Goal: Information Seeking & Learning: Learn about a topic

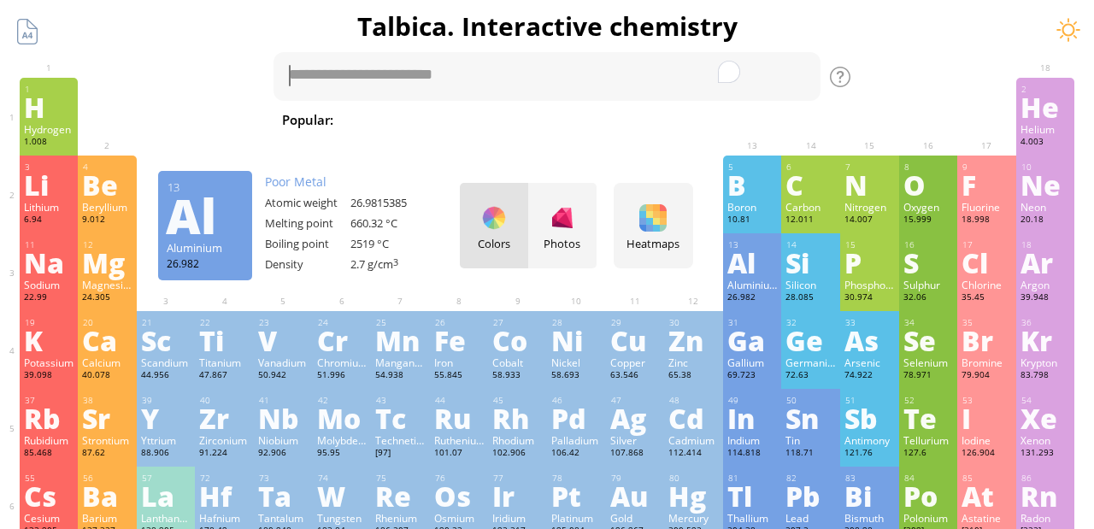
click at [731, 291] on div "Aluminium" at bounding box center [753, 285] width 50 height 14
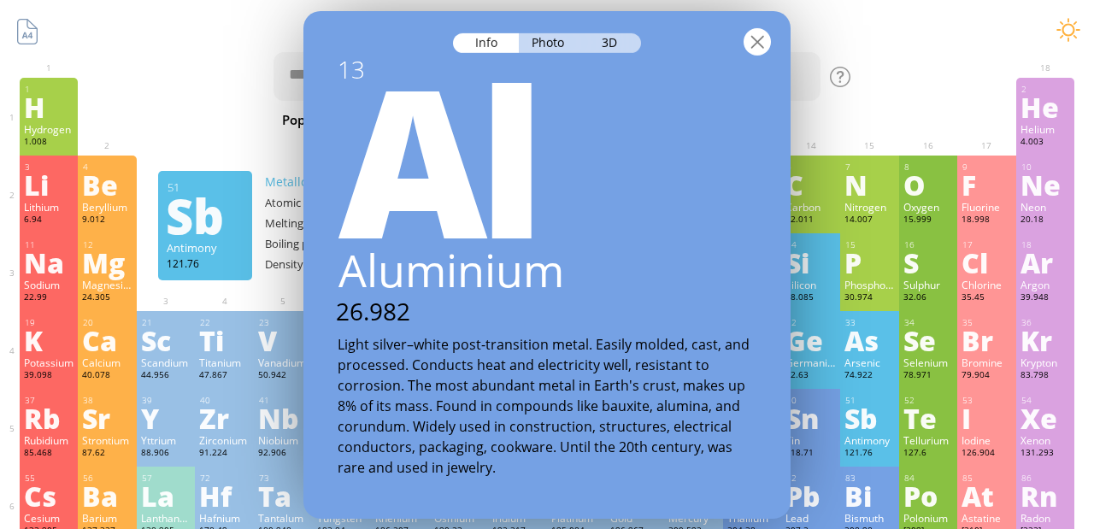
click at [758, 36] on div at bounding box center [757, 40] width 27 height 27
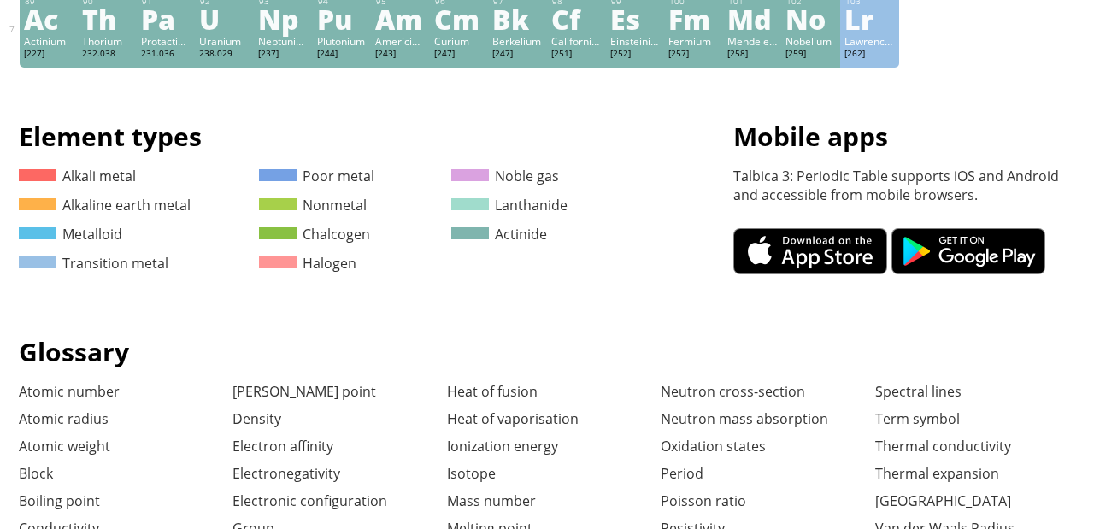
scroll to position [940, 0]
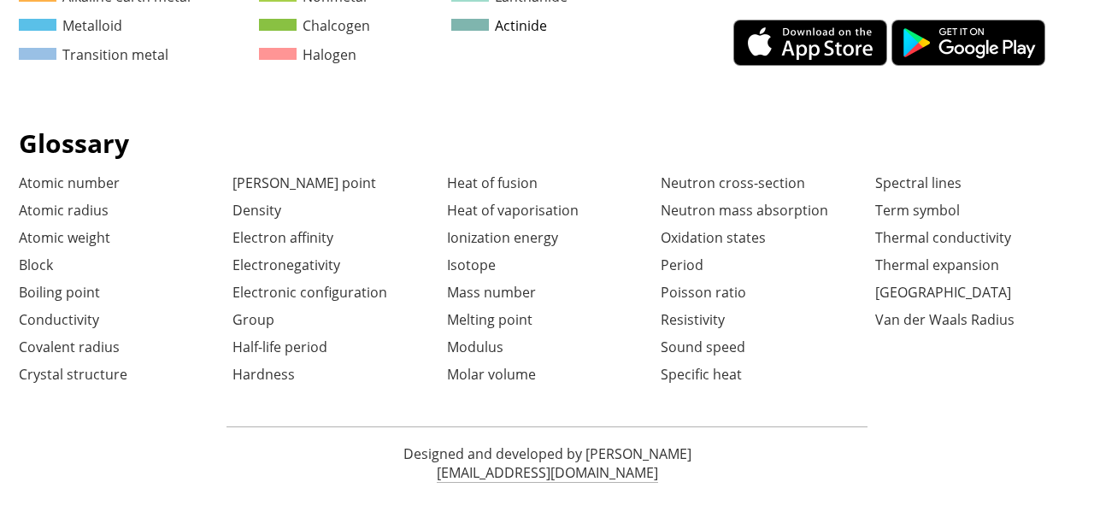
click at [528, 34] on link "Actinide" at bounding box center [499, 25] width 96 height 19
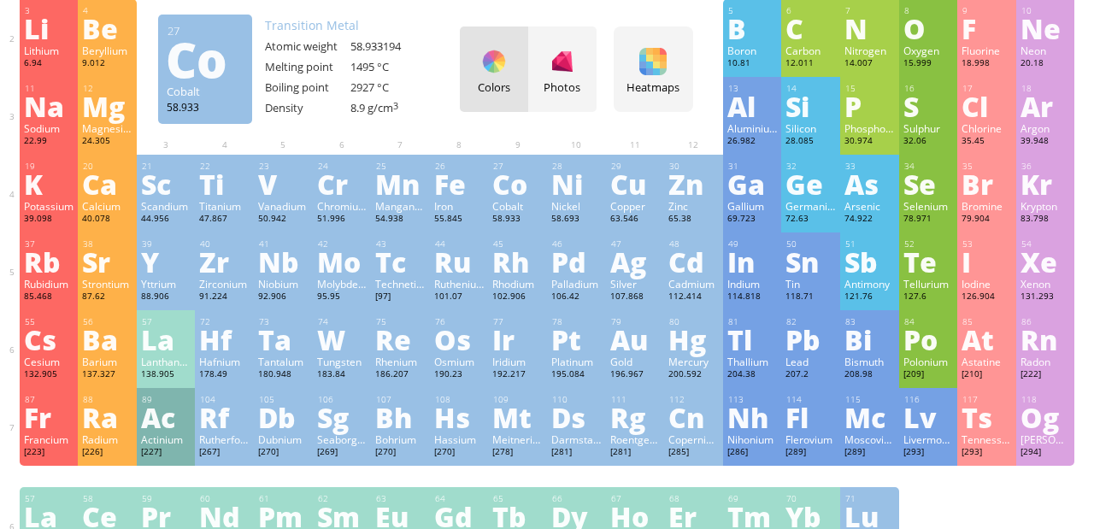
click at [494, 198] on div "Co" at bounding box center [517, 183] width 50 height 27
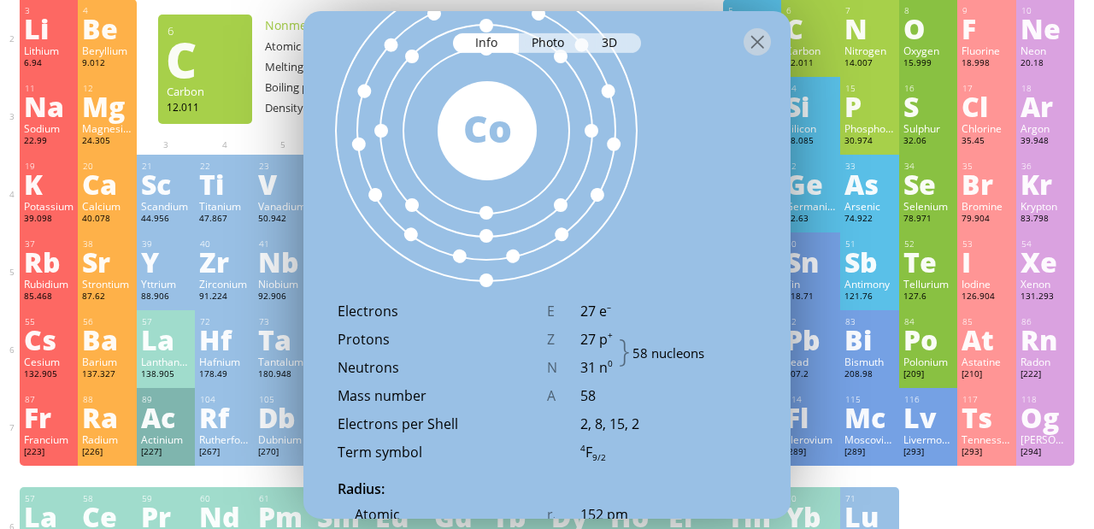
drag, startPoint x: 435, startPoint y: 227, endPoint x: 512, endPoint y: 251, distance: 80.3
click at [512, 246] on div at bounding box center [486, 131] width 304 height 304
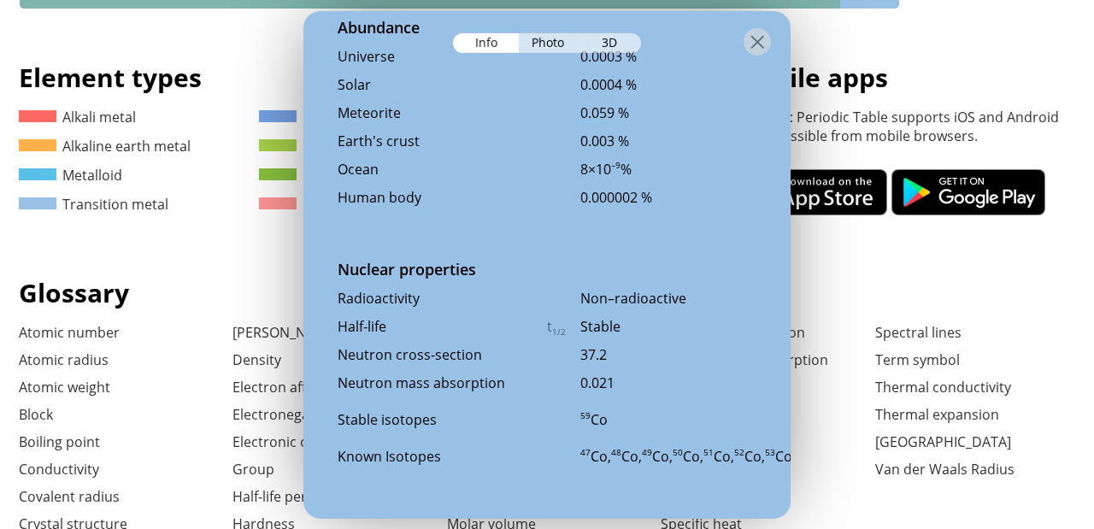
scroll to position [940, 0]
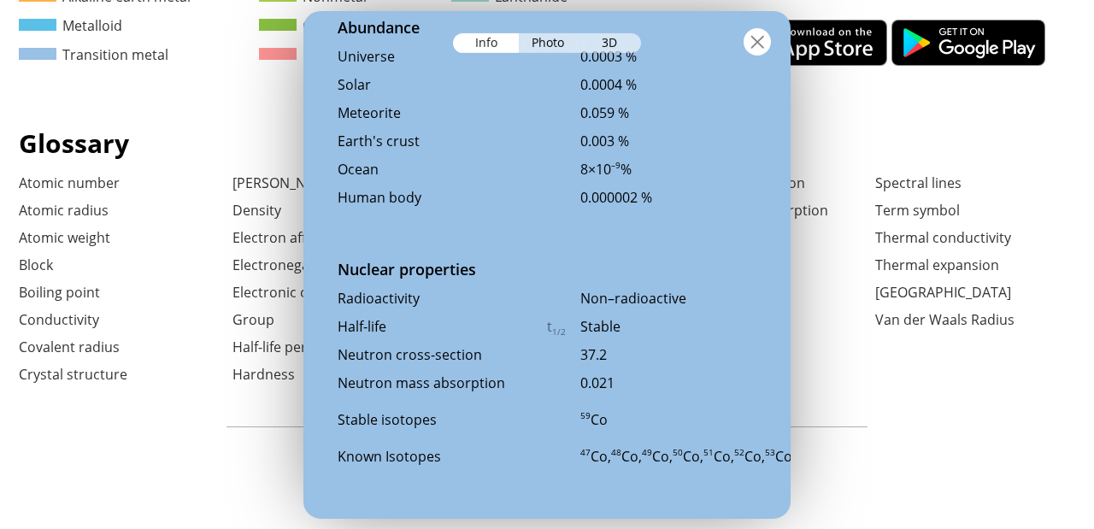
click at [752, 38] on div at bounding box center [757, 40] width 27 height 27
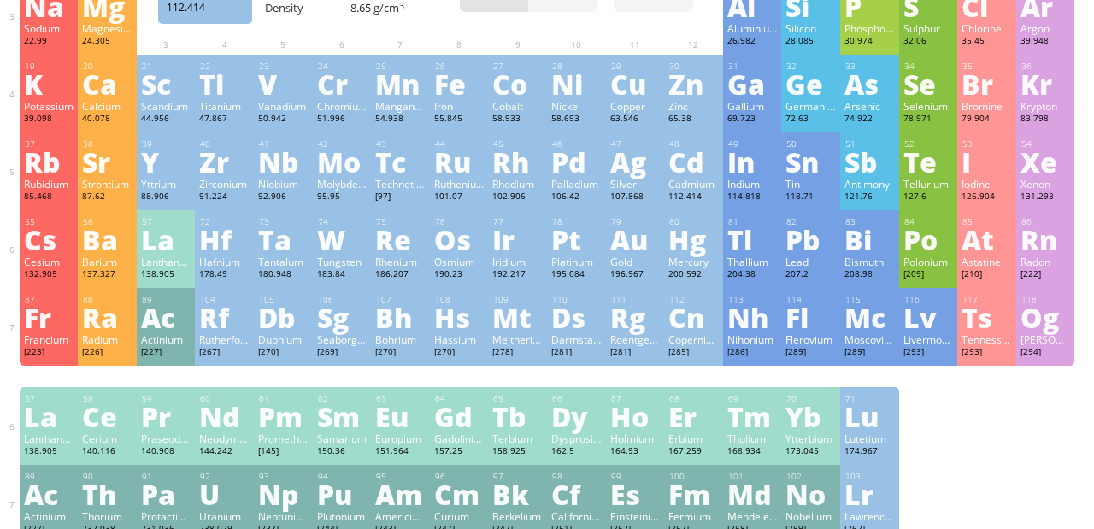
scroll to position [251, 0]
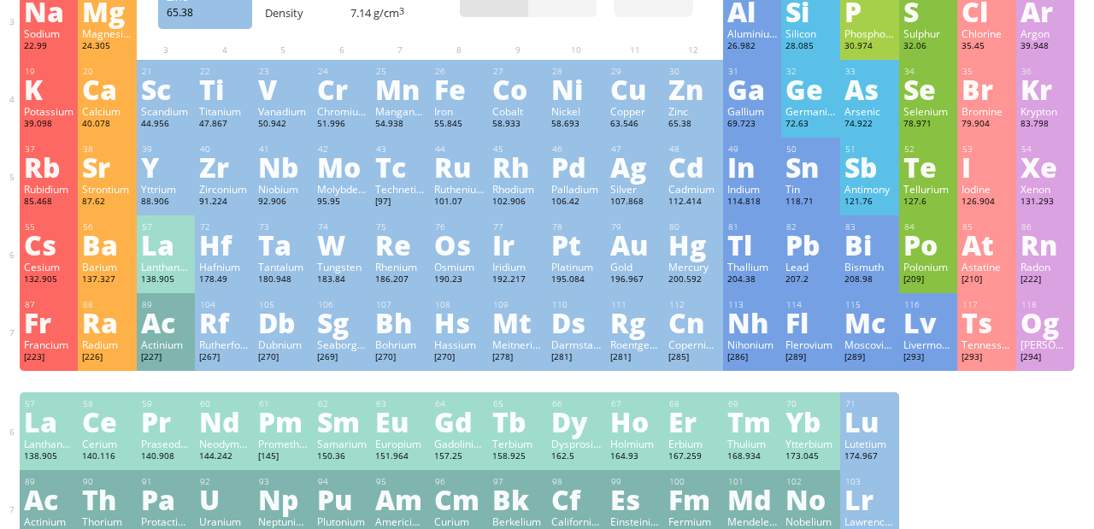
click at [693, 120] on div "65.38" at bounding box center [694, 125] width 50 height 14
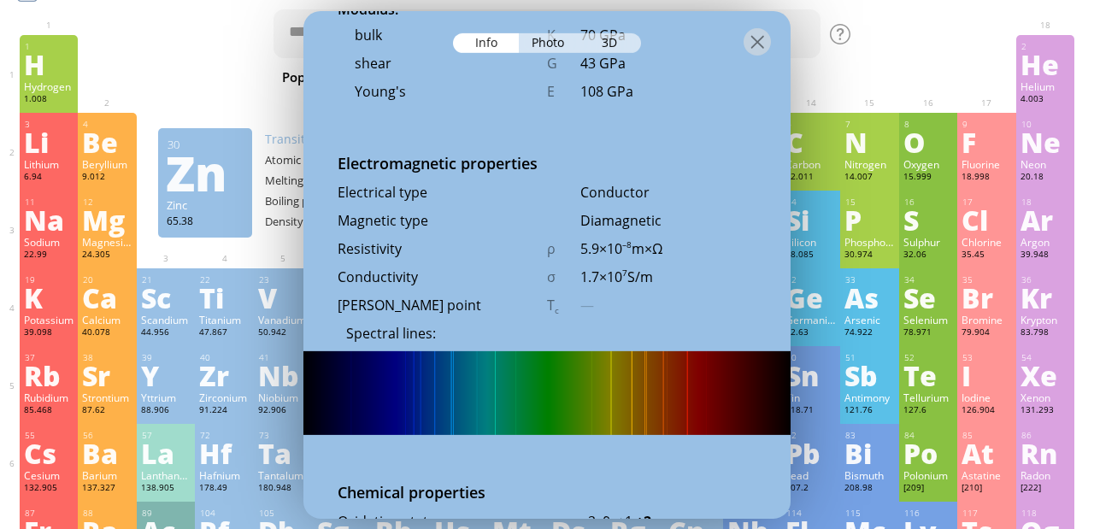
scroll to position [0, 0]
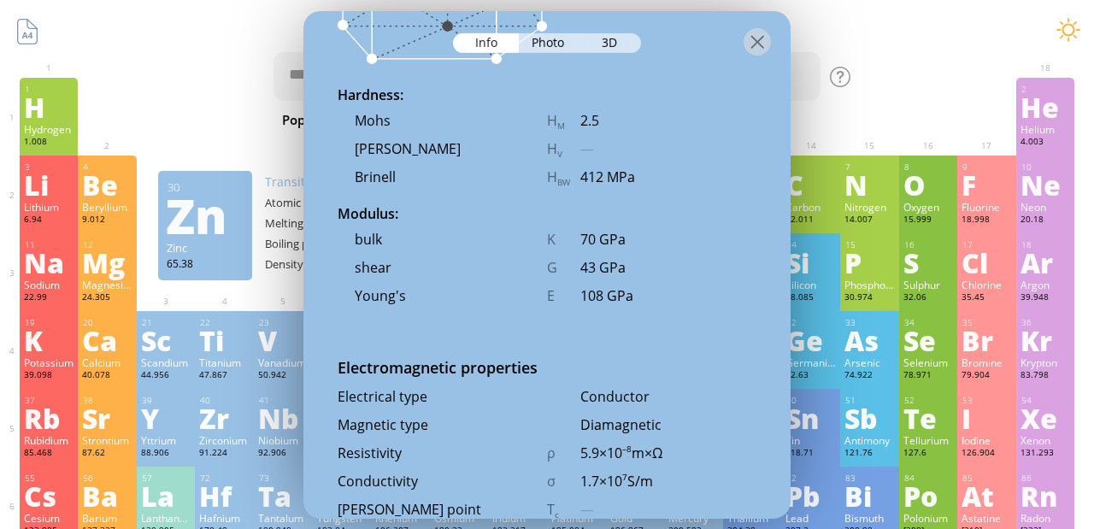
drag, startPoint x: 659, startPoint y: 301, endPoint x: 659, endPoint y: 291, distance: 10.3
click at [659, 298] on div "108 GPa" at bounding box center [669, 295] width 176 height 19
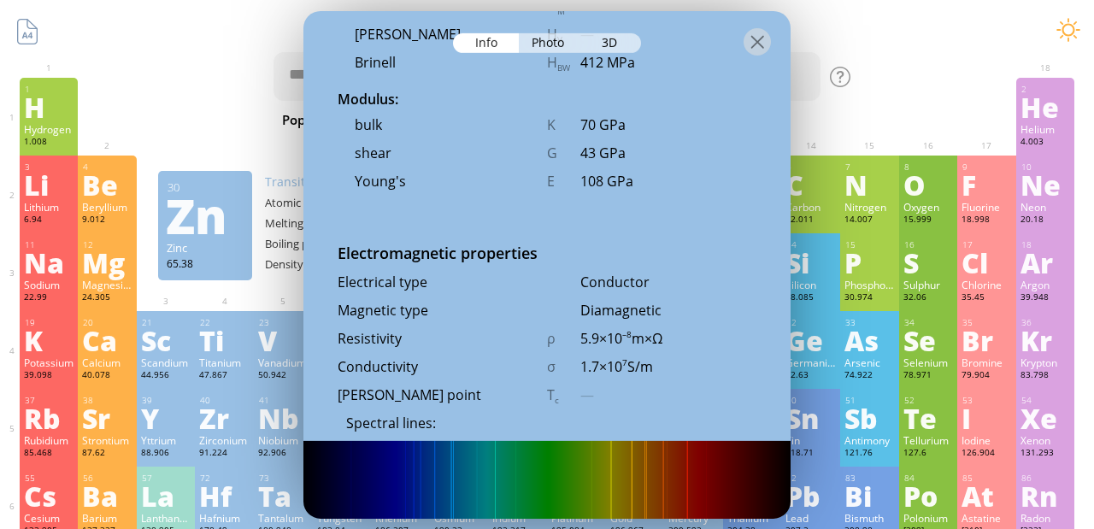
scroll to position [3175, 0]
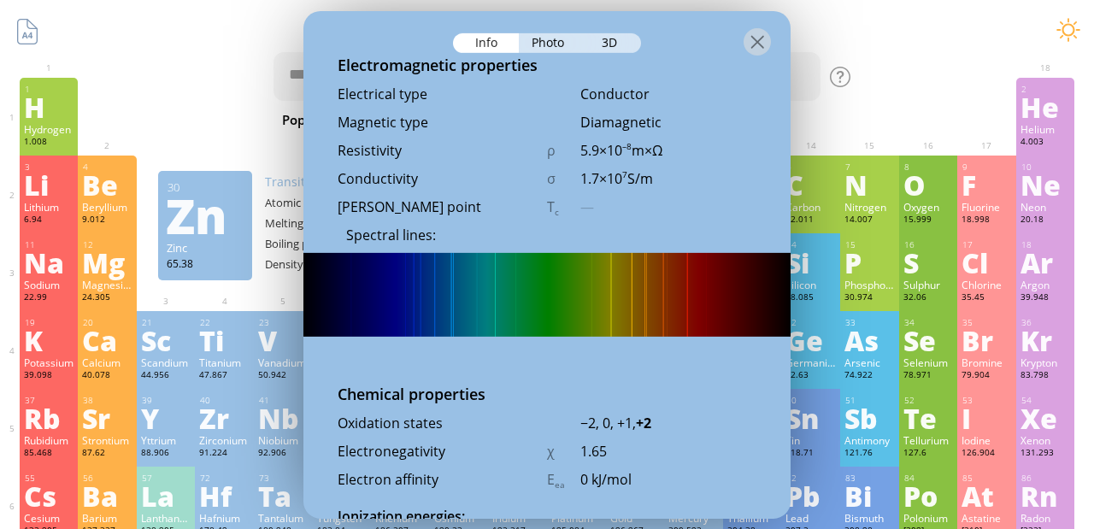
click at [659, 291] on img at bounding box center [547, 295] width 487 height 84
click at [759, 63] on div at bounding box center [547, 40] width 487 height 60
click at [759, 48] on div at bounding box center [757, 40] width 27 height 27
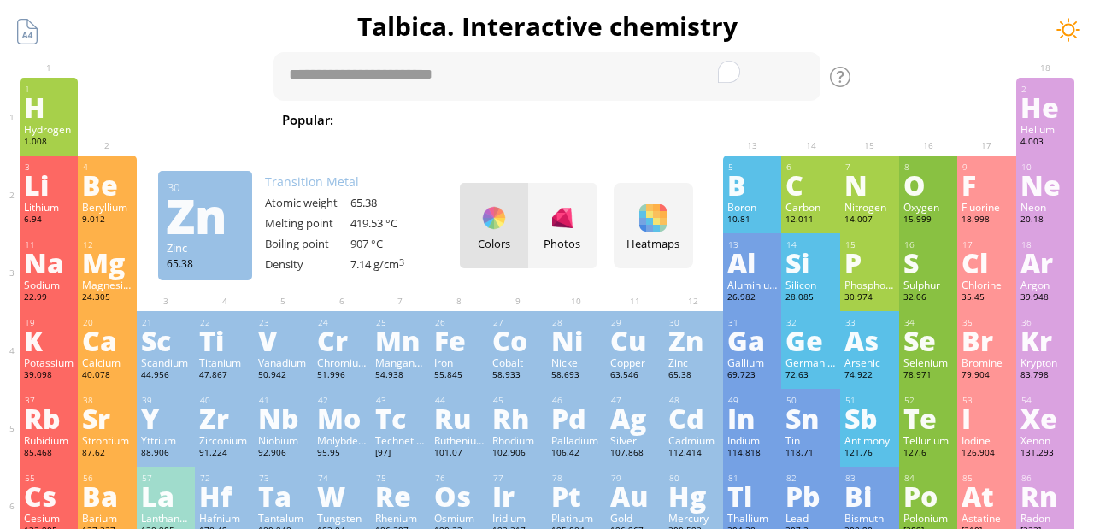
click at [1063, 21] on div at bounding box center [1069, 30] width 26 height 26
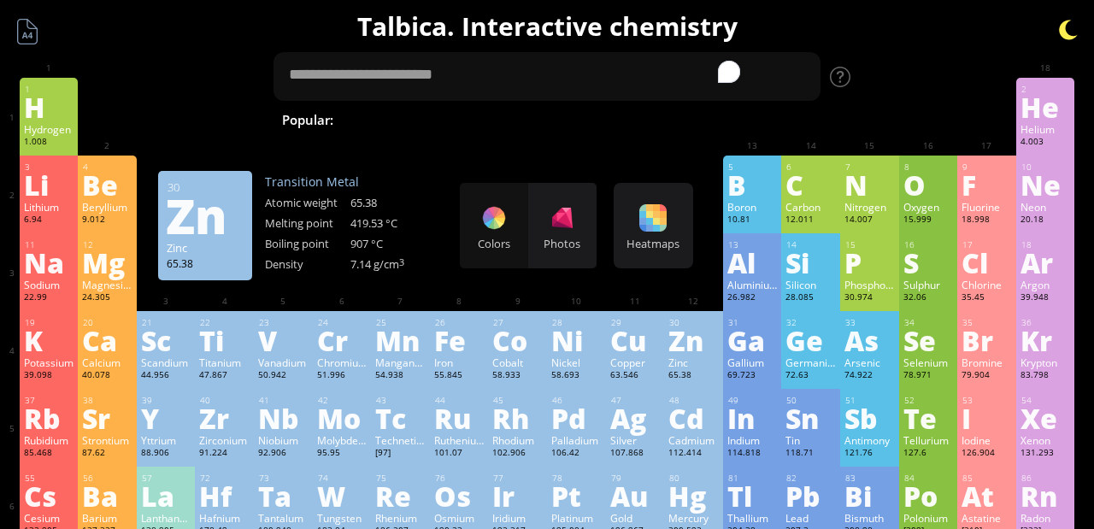
click at [1063, 21] on div at bounding box center [1069, 30] width 26 height 26
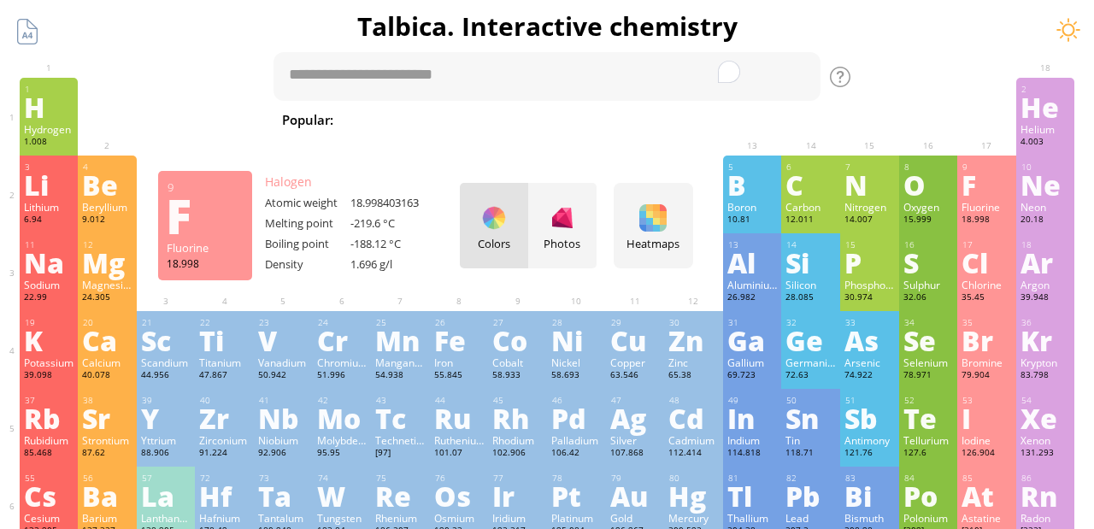
click at [979, 205] on div "Fluorine" at bounding box center [987, 207] width 50 height 14
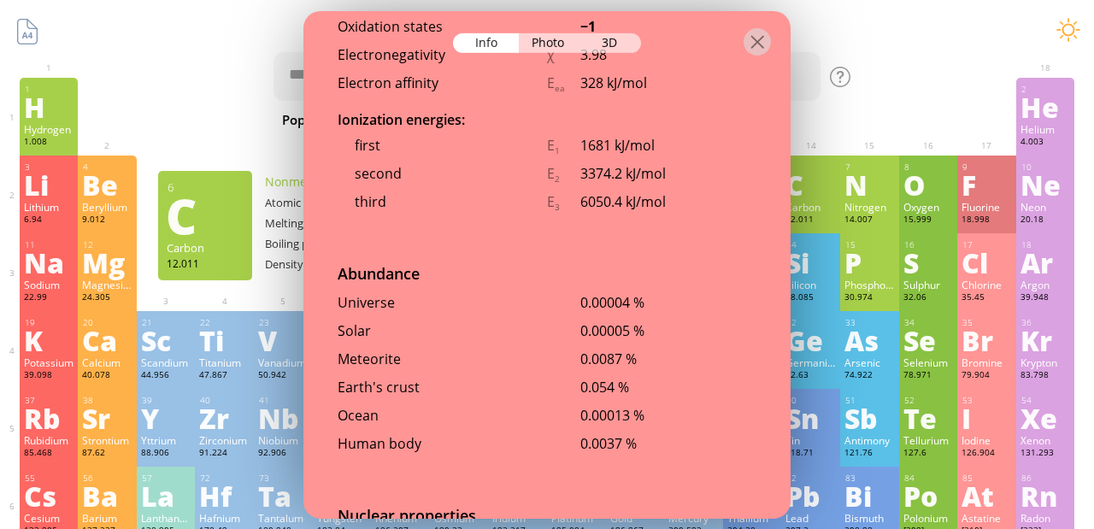
scroll to position [3388, 0]
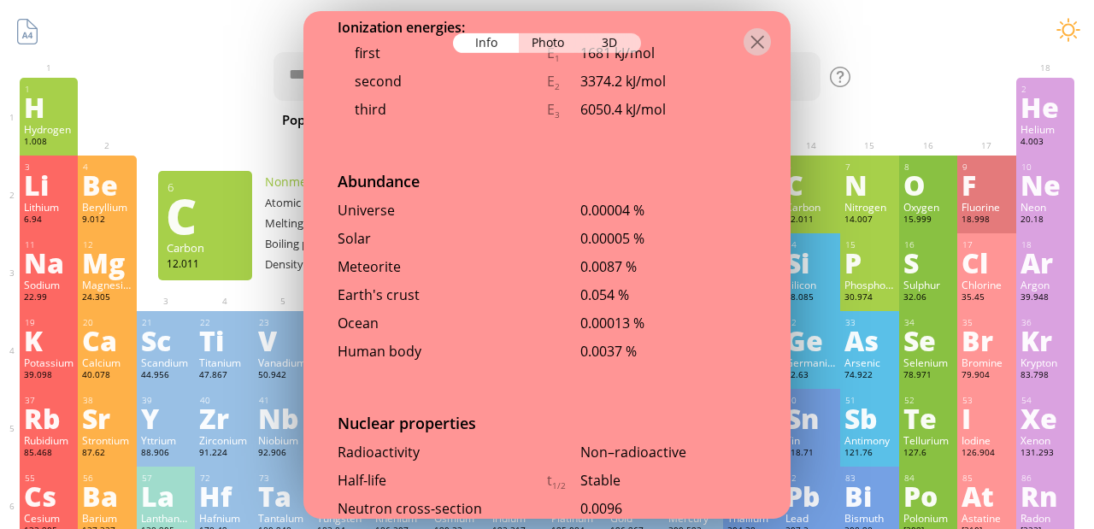
click at [631, 355] on div "0.0037 %" at bounding box center [669, 351] width 176 height 19
click at [547, 44] on div "Photo" at bounding box center [550, 42] width 62 height 20
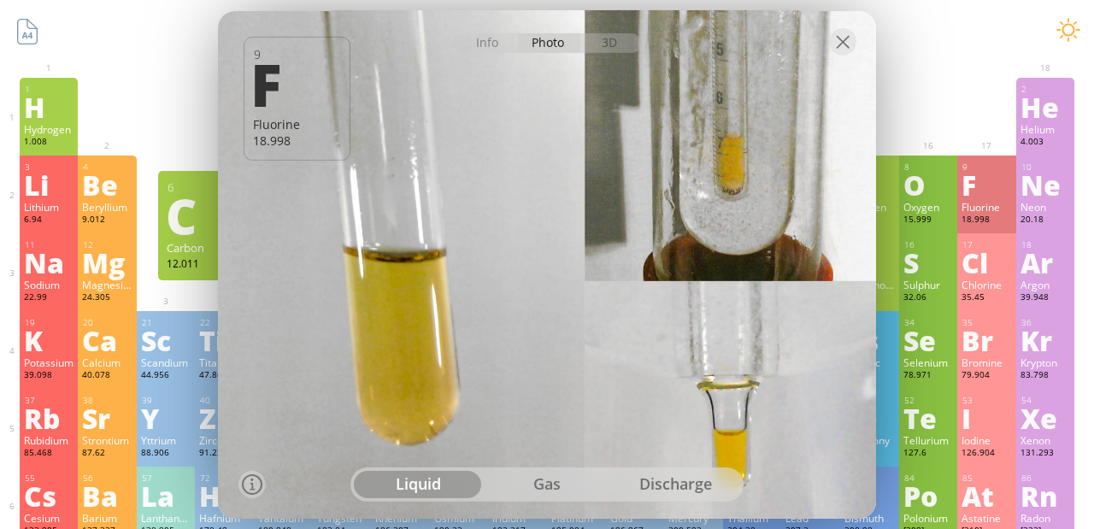
drag, startPoint x: 481, startPoint y: 274, endPoint x: 619, endPoint y: 274, distance: 137.7
click at [619, 274] on div at bounding box center [547, 264] width 665 height 513
click at [563, 478] on div "gas" at bounding box center [547, 484] width 129 height 27
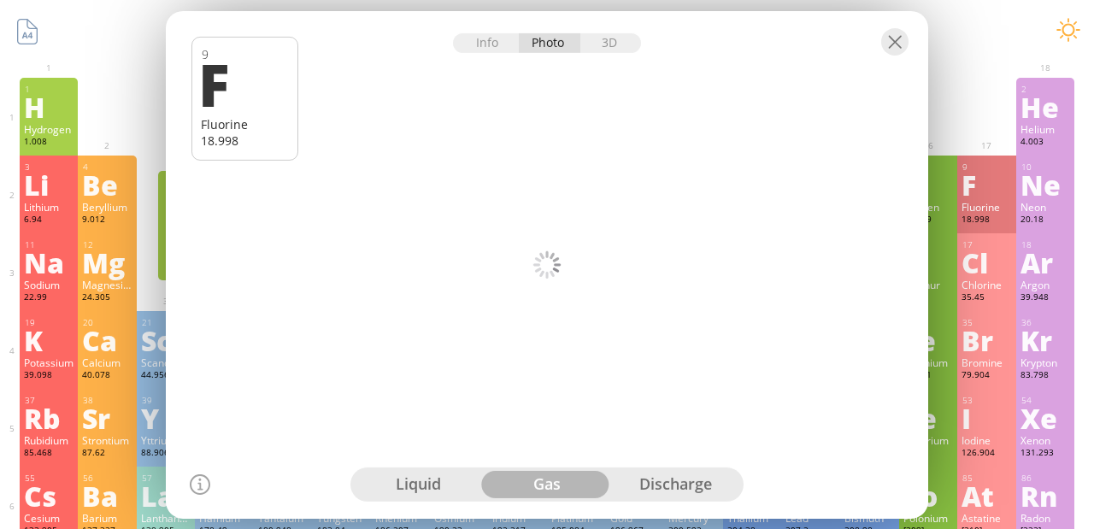
click at [666, 489] on div "discharge" at bounding box center [675, 484] width 129 height 27
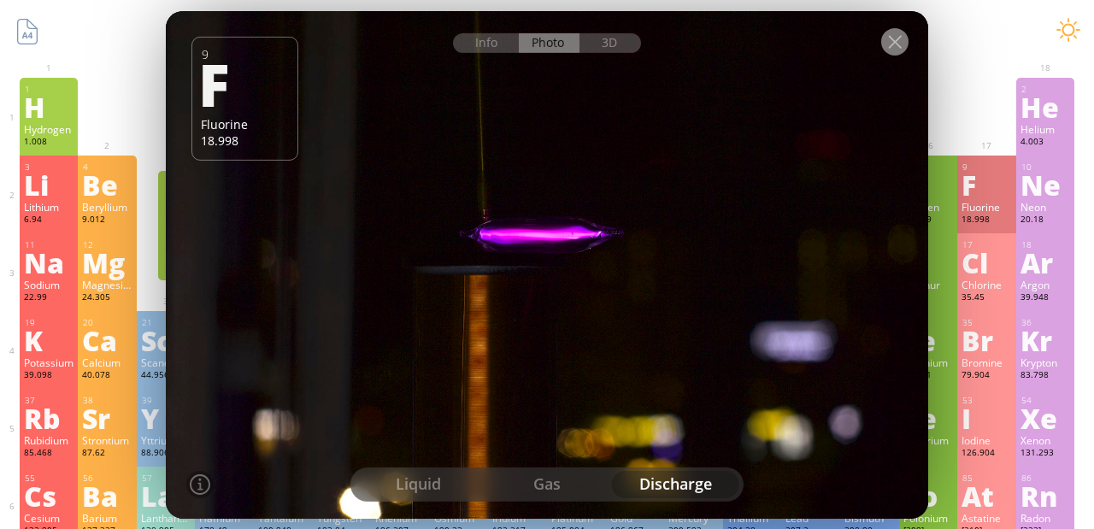
click at [889, 43] on div at bounding box center [894, 40] width 27 height 27
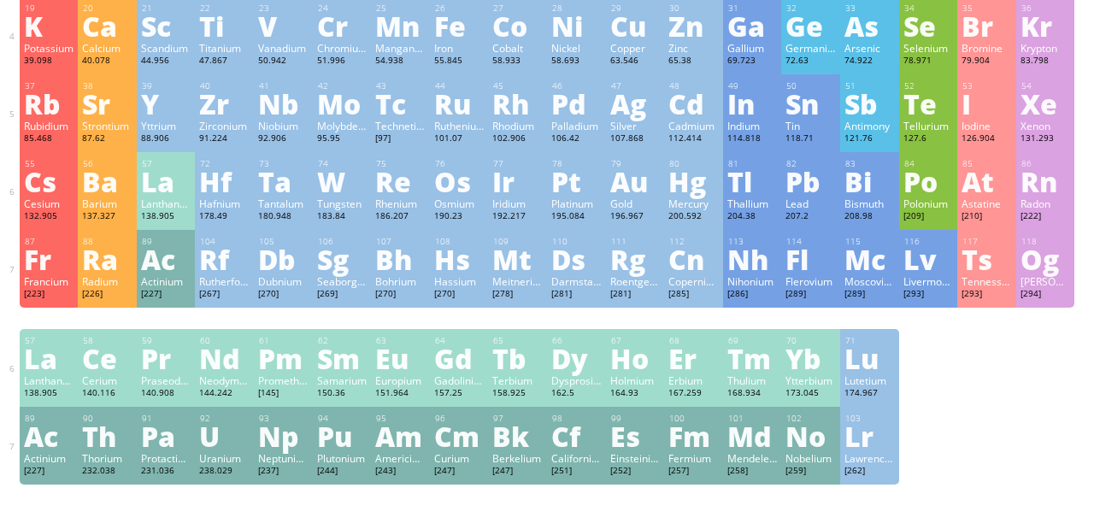
scroll to position [0, 0]
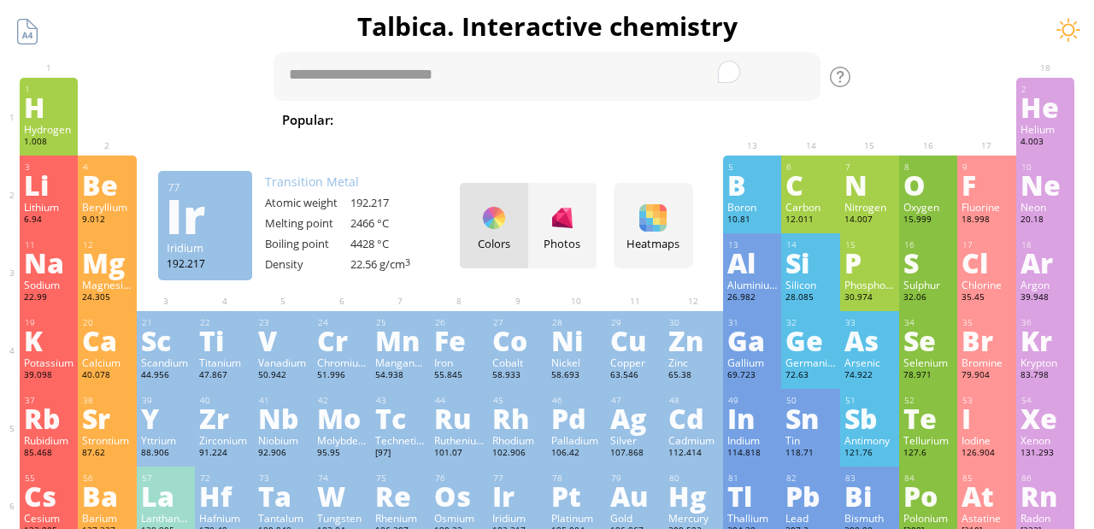
click at [504, 194] on div "Colors Photos" at bounding box center [528, 225] width 137 height 85
click at [501, 224] on div "Colors Photos" at bounding box center [528, 225] width 137 height 85
click at [566, 230] on div at bounding box center [562, 217] width 27 height 27
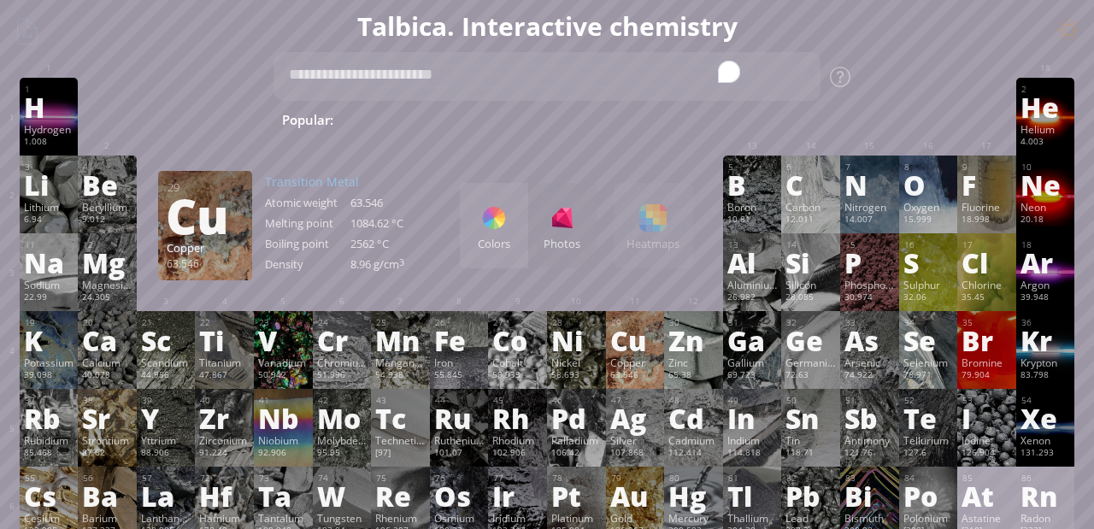
scroll to position [74, 0]
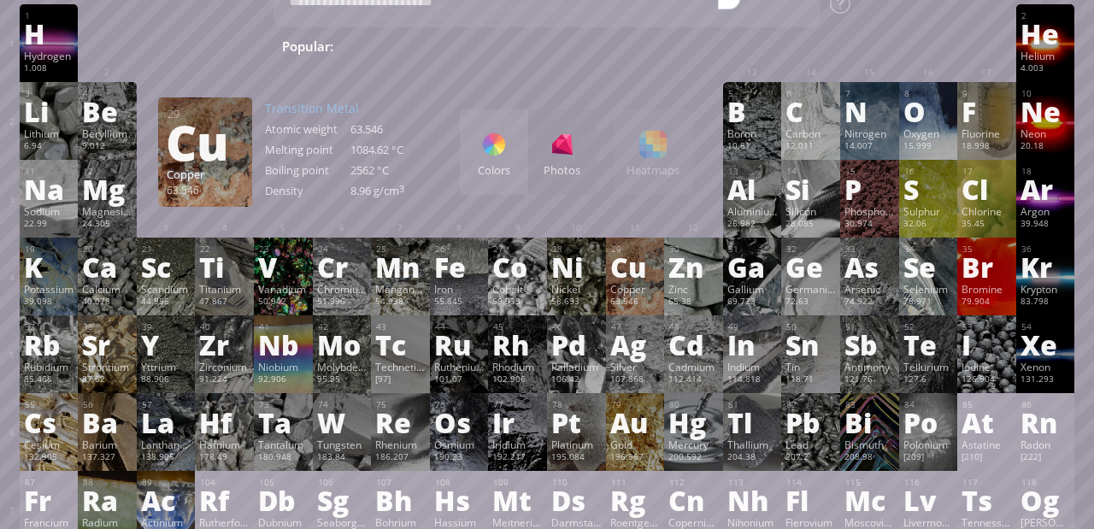
click at [659, 150] on div "Colors Photos Heatmaps Heatmaps Normal mode Melting point Boiling point Density…" at bounding box center [576, 151] width 233 height 85
click at [628, 300] on div "63.546" at bounding box center [635, 303] width 50 height 14
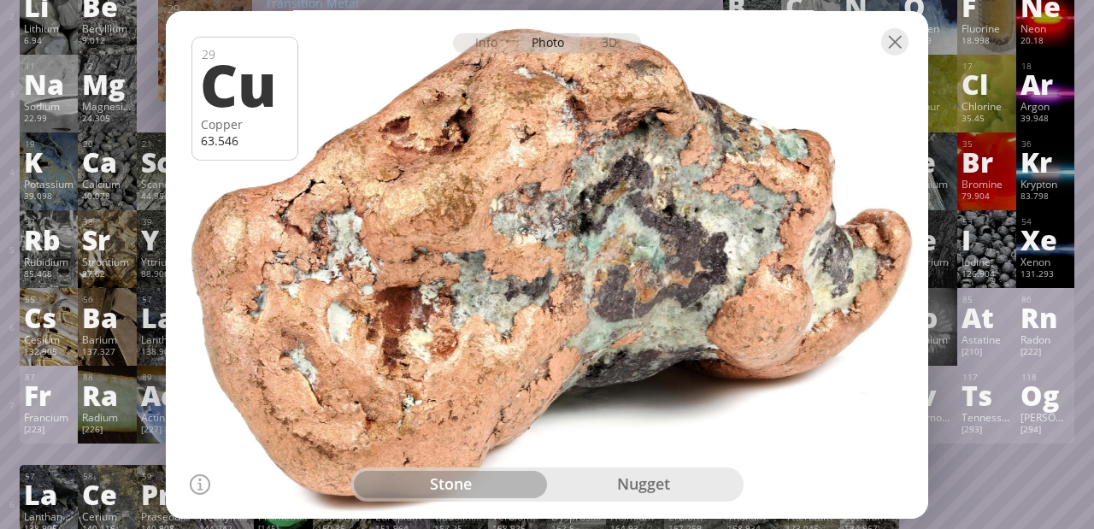
scroll to position [198, 0]
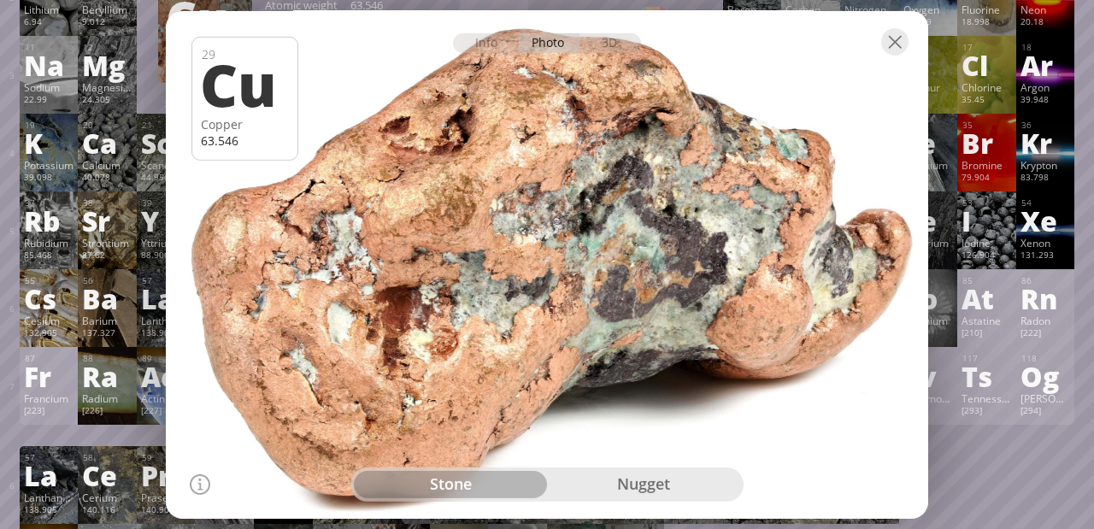
click at [603, 480] on div "nugget" at bounding box center [643, 484] width 193 height 27
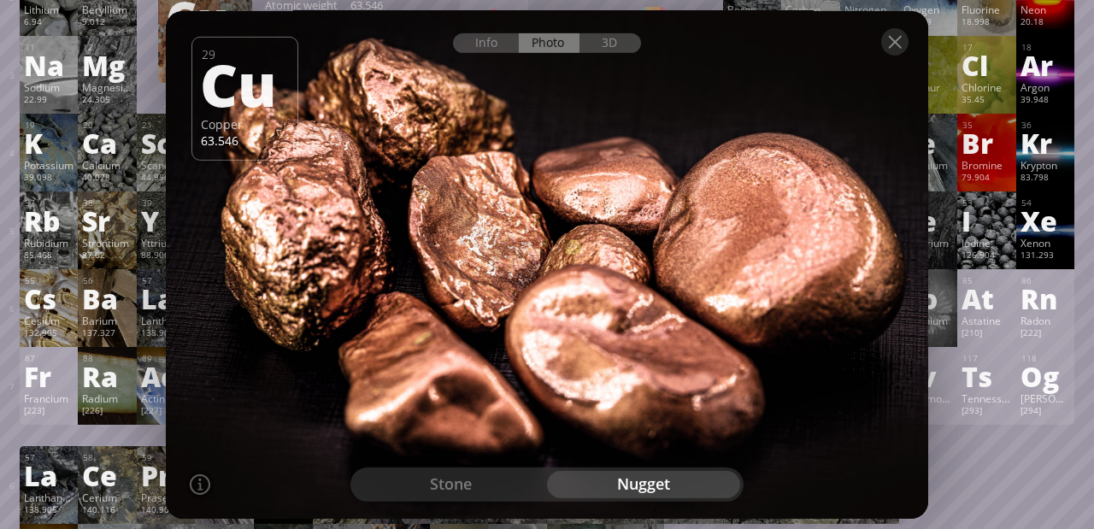
drag, startPoint x: 636, startPoint y: 292, endPoint x: 711, endPoint y: 273, distance: 77.8
click at [711, 273] on div at bounding box center [547, 264] width 770 height 513
drag, startPoint x: 711, startPoint y: 273, endPoint x: 726, endPoint y: 214, distance: 60.8
click at [723, 216] on div at bounding box center [547, 264] width 770 height 513
click at [881, 43] on div at bounding box center [547, 40] width 763 height 60
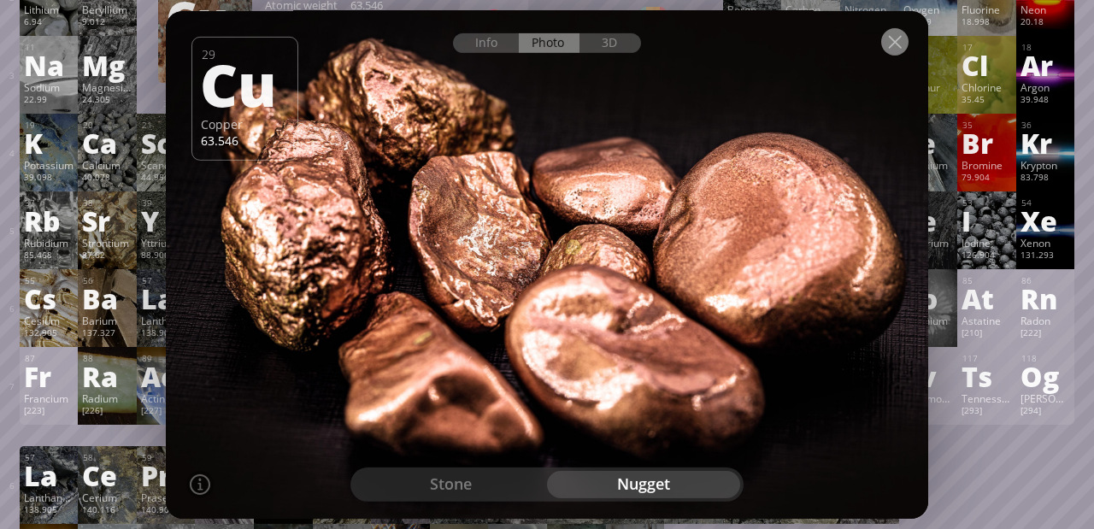
click at [898, 43] on div at bounding box center [894, 40] width 27 height 27
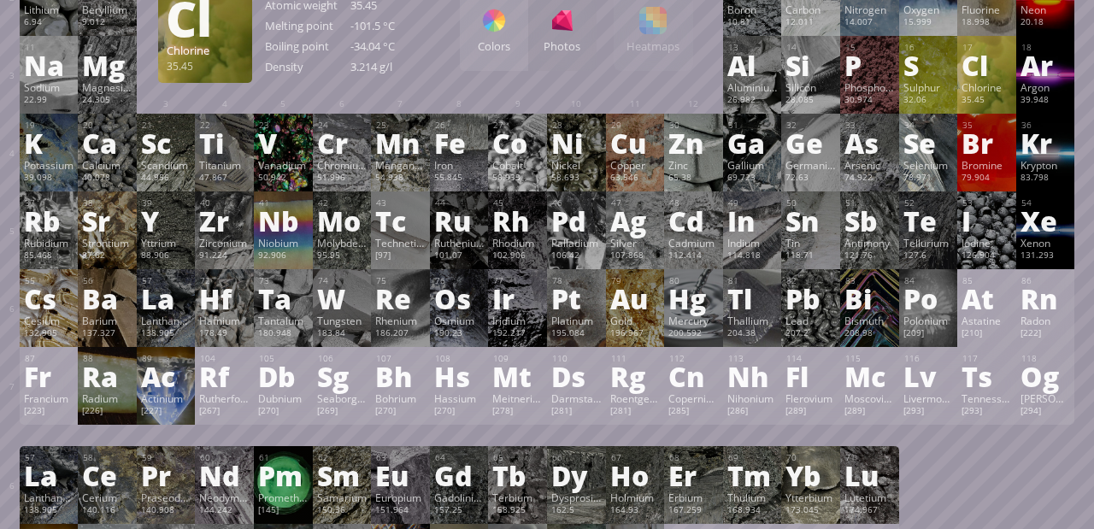
click at [977, 54] on div "Cl" at bounding box center [987, 64] width 50 height 27
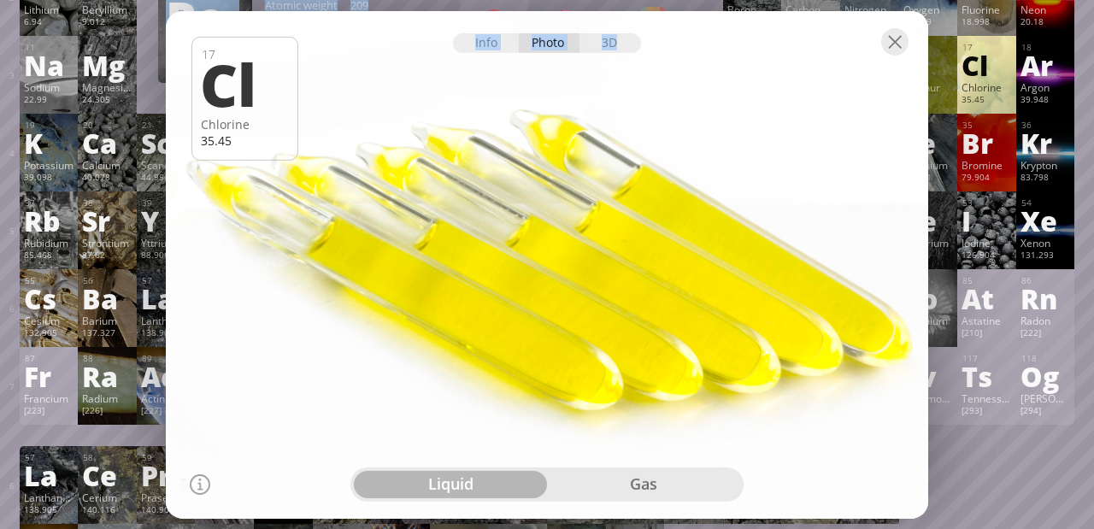
drag, startPoint x: 632, startPoint y: 208, endPoint x: 945, endPoint y: 319, distance: 332.1
click at [945, 321] on body "Periodic Table of Elements 35 Br Bromine 79.904 56 Ba Barium 137.327 Summary Mo…" at bounding box center [547, 526] width 1094 height 1449
click at [891, 44] on div at bounding box center [894, 40] width 27 height 27
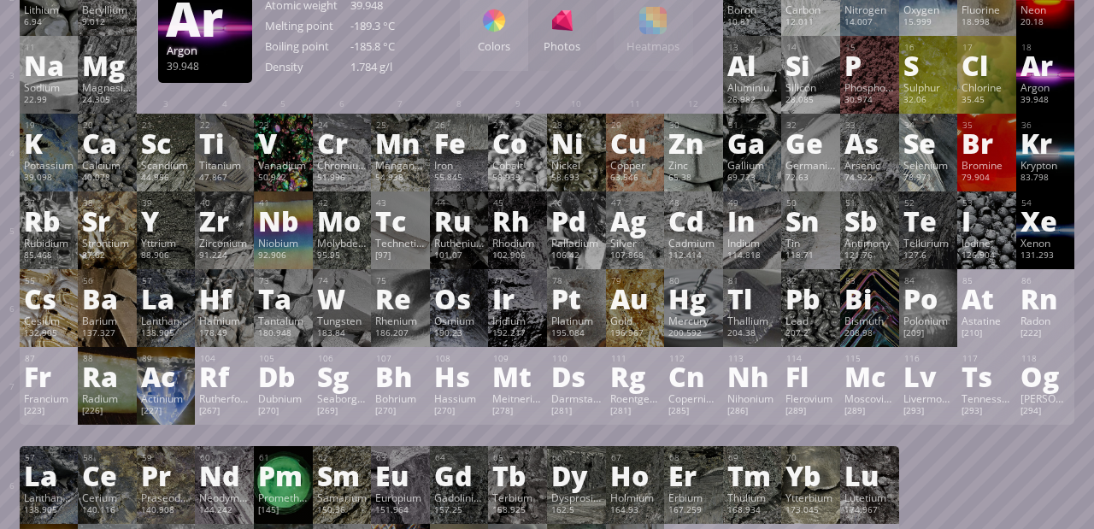
click at [1035, 59] on div "Ar" at bounding box center [1046, 64] width 50 height 27
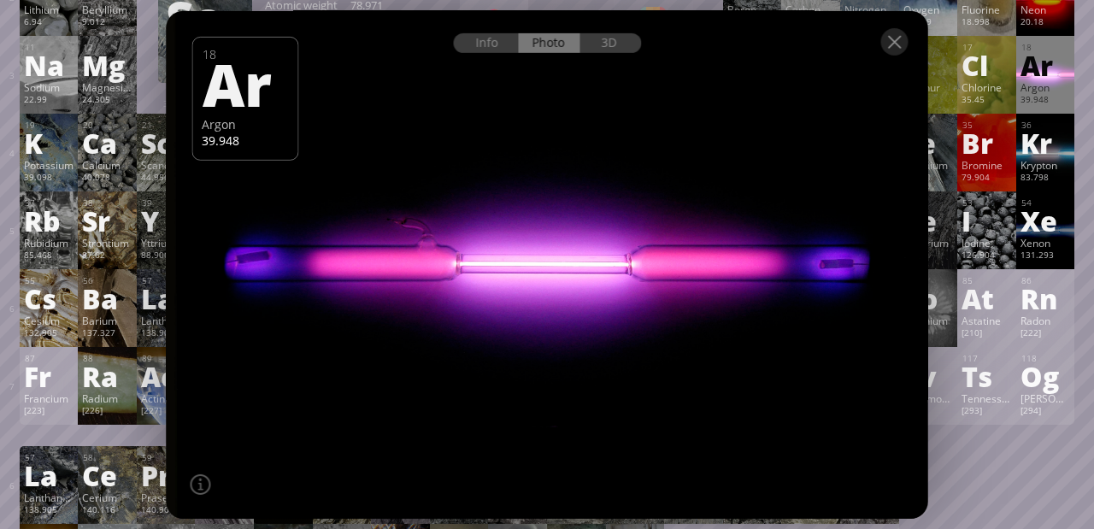
drag, startPoint x: 572, startPoint y: 262, endPoint x: 573, endPoint y: 286, distance: 23.1
click at [573, 286] on div at bounding box center [546, 264] width 769 height 513
click at [616, 44] on div "3D" at bounding box center [611, 42] width 62 height 20
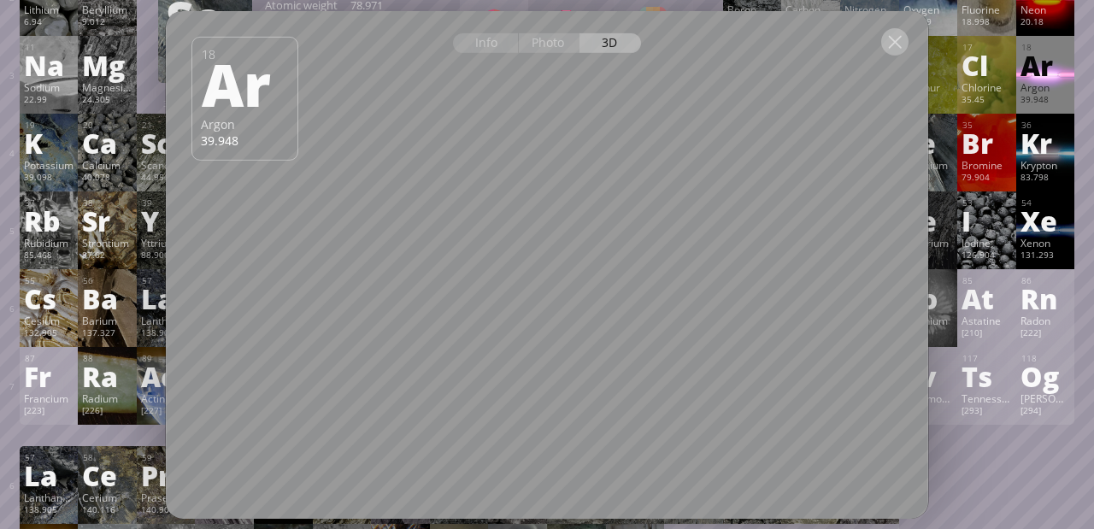
click at [885, 38] on div at bounding box center [894, 40] width 27 height 27
click at [899, 45] on div at bounding box center [894, 40] width 27 height 27
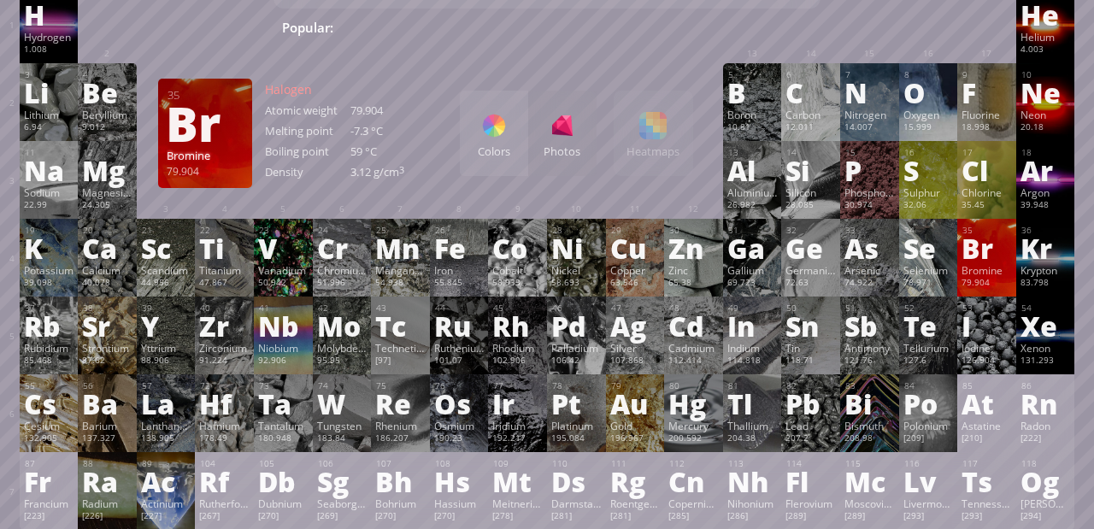
scroll to position [91, 0]
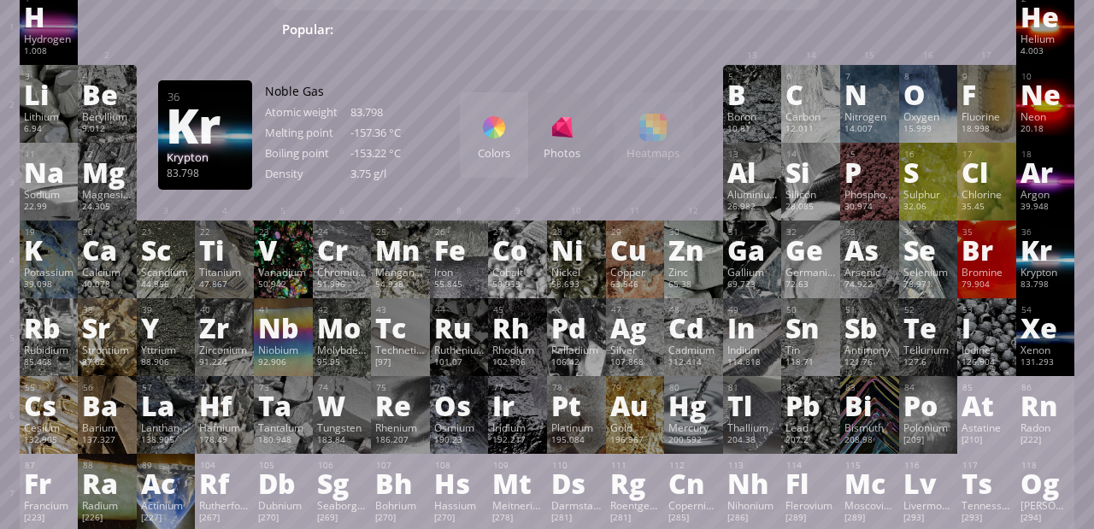
click at [1032, 257] on div "Kr" at bounding box center [1046, 249] width 50 height 27
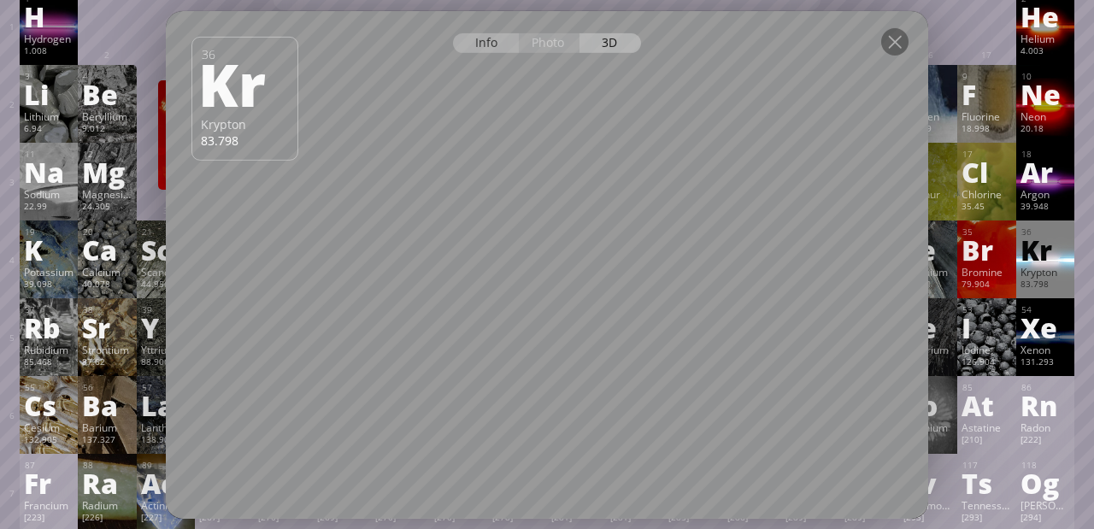
click at [476, 45] on div "Info" at bounding box center [486, 42] width 66 height 20
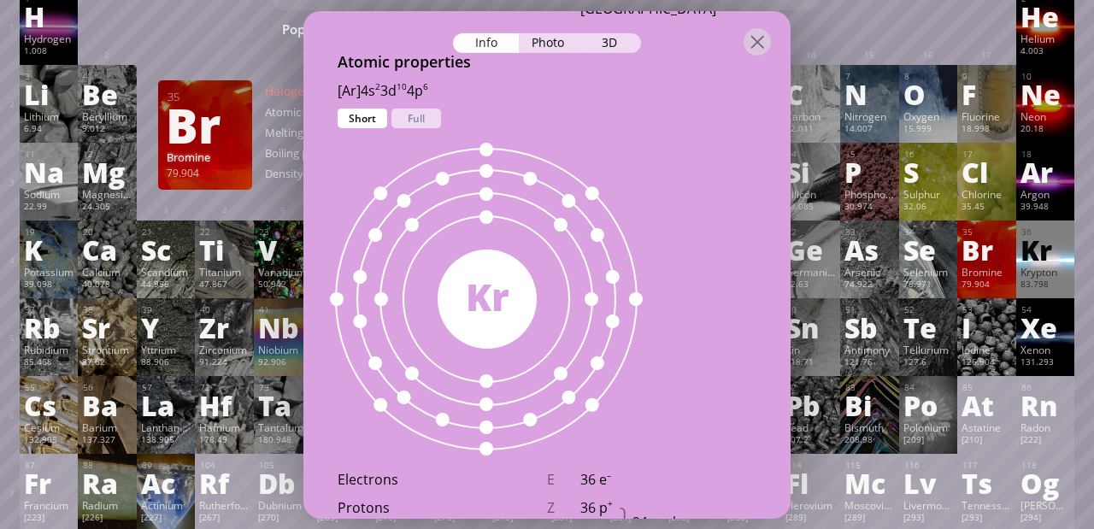
scroll to position [923, 0]
click at [425, 123] on div "Full" at bounding box center [417, 118] width 50 height 20
click at [368, 122] on div "Short" at bounding box center [363, 118] width 50 height 20
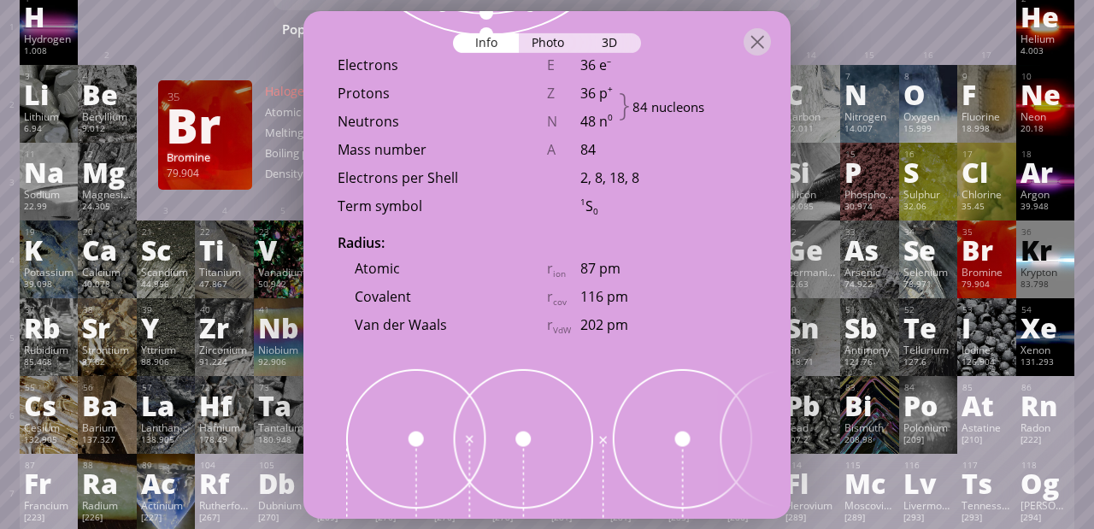
scroll to position [1264, 0]
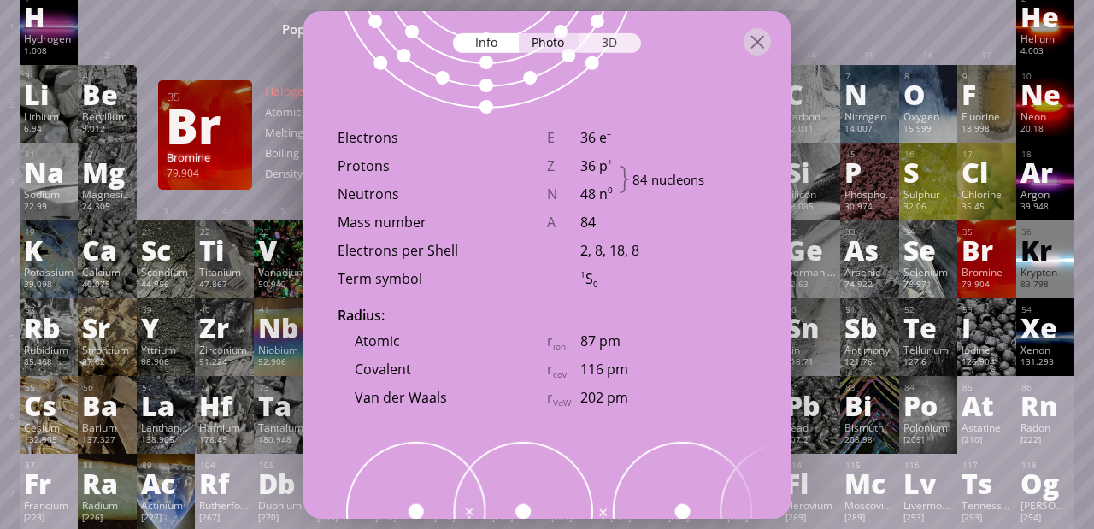
click at [607, 38] on div "3D" at bounding box center [611, 42] width 62 height 20
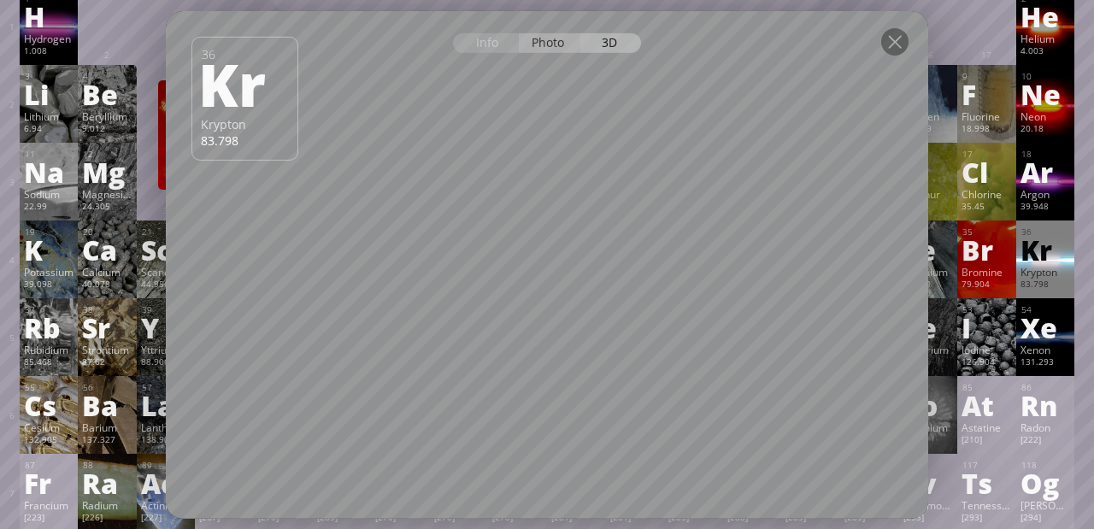
click at [548, 38] on div "Photo" at bounding box center [550, 42] width 62 height 20
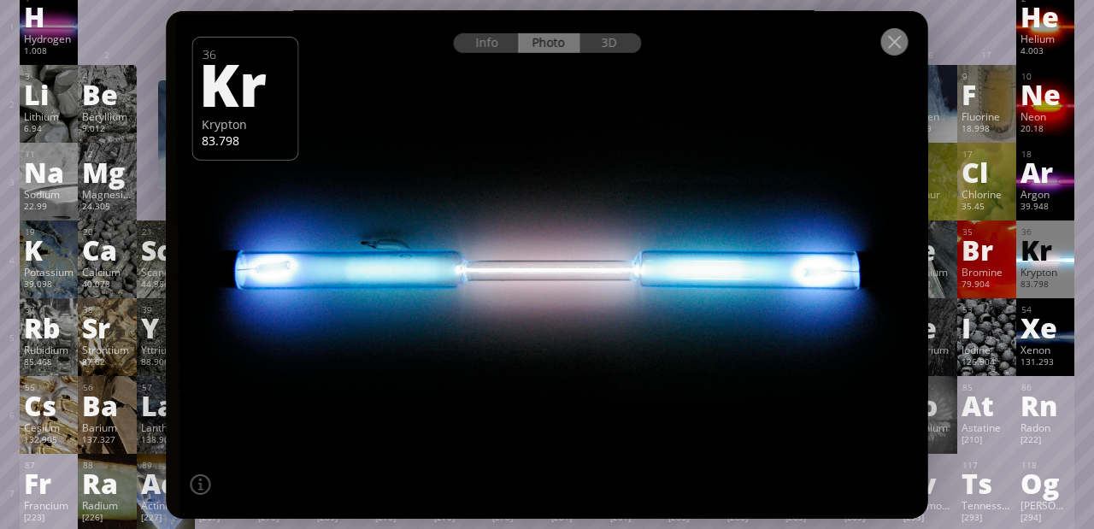
click at [898, 47] on div at bounding box center [894, 40] width 27 height 27
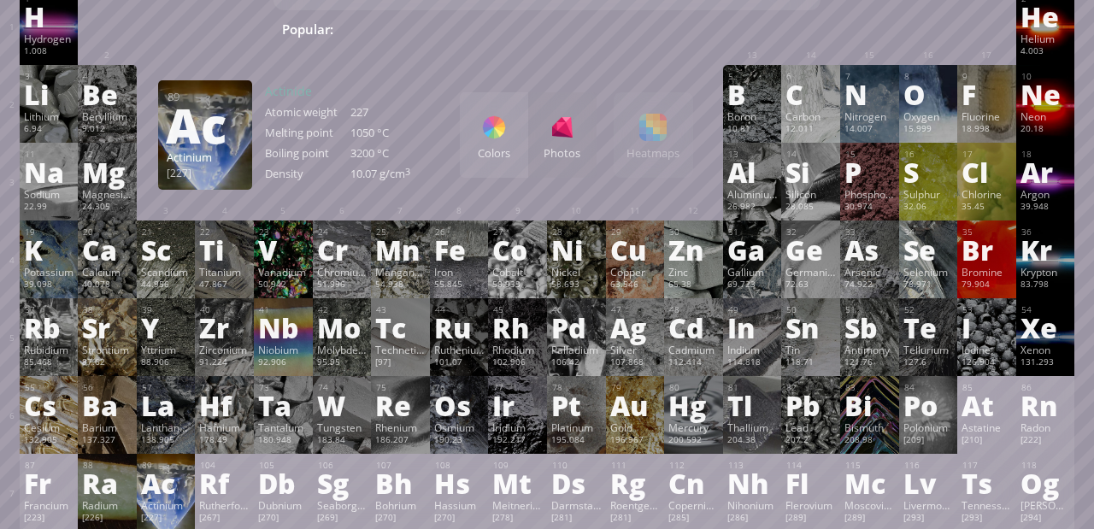
click at [161, 495] on div "Ac" at bounding box center [166, 482] width 50 height 27
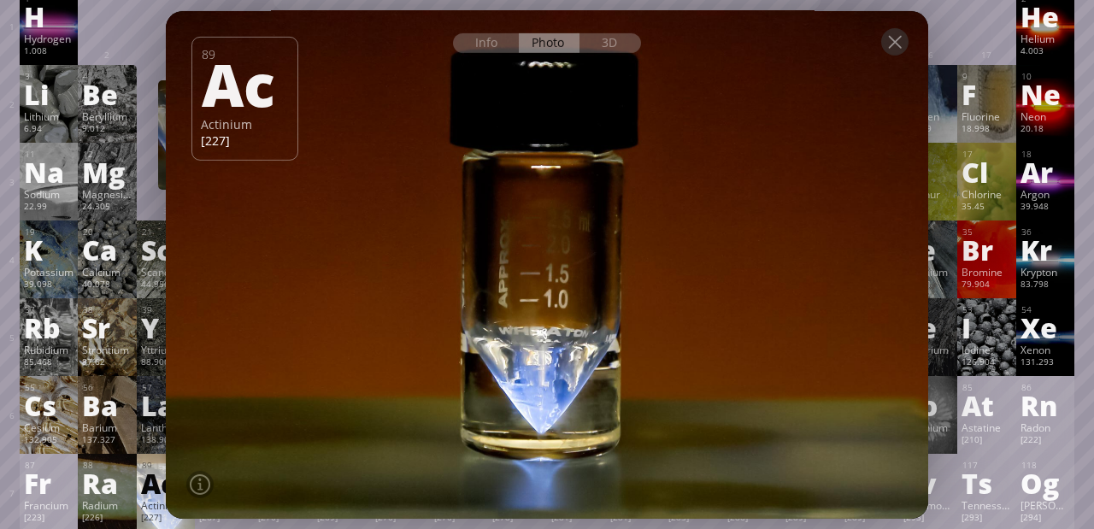
drag, startPoint x: 557, startPoint y: 298, endPoint x: 687, endPoint y: 274, distance: 132.0
click at [687, 274] on div at bounding box center [547, 264] width 770 height 513
click at [905, 45] on div at bounding box center [894, 40] width 27 height 27
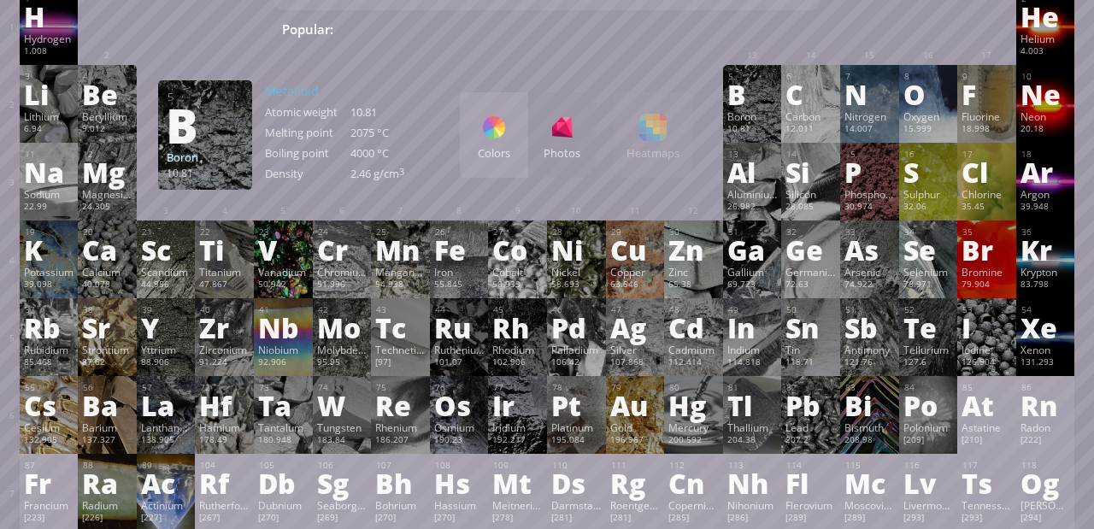
click at [486, 142] on div "Colors" at bounding box center [494, 134] width 68 height 85
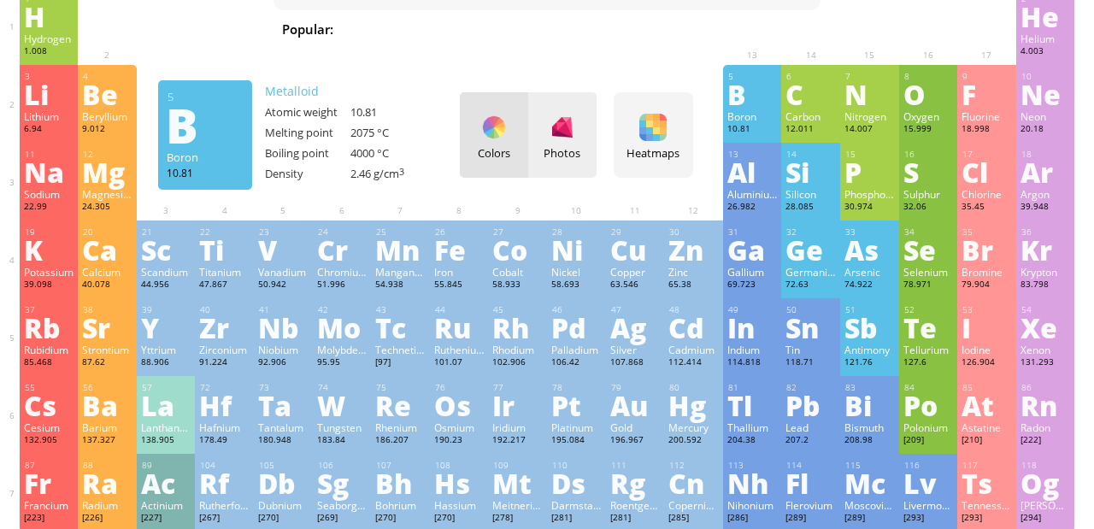
click at [577, 141] on div "Photos" at bounding box center [562, 134] width 68 height 85
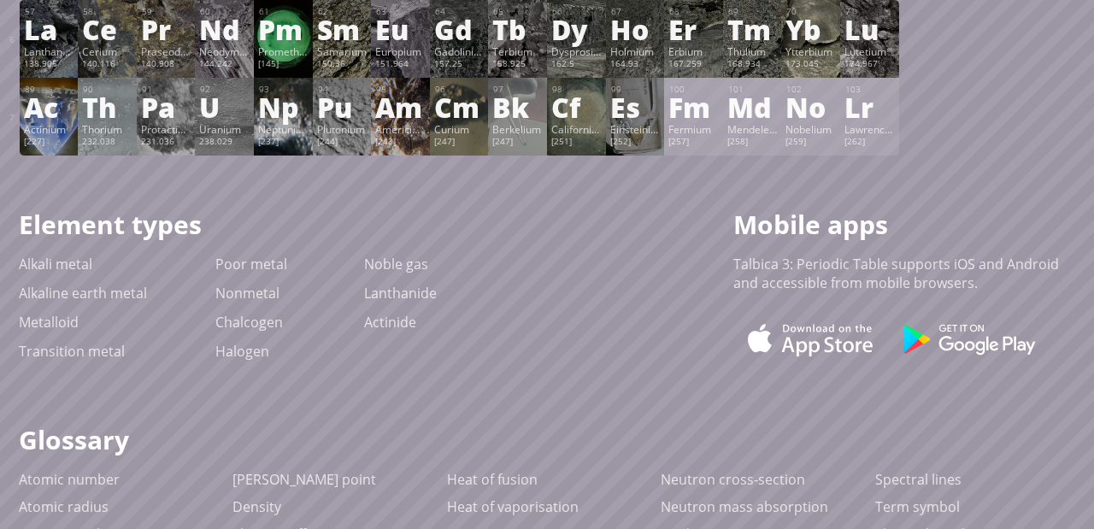
scroll to position [602, 0]
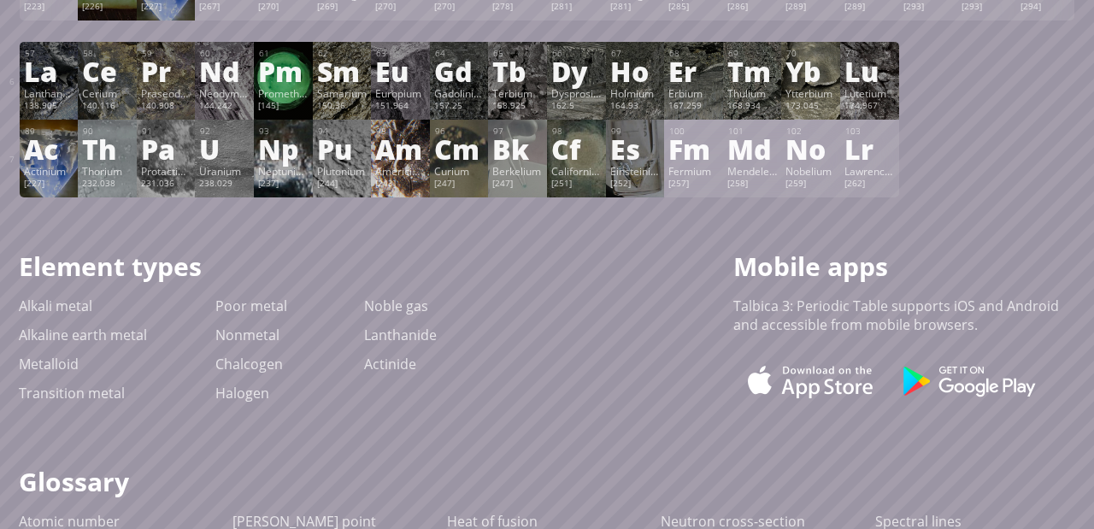
click at [378, 161] on div "Am" at bounding box center [400, 148] width 50 height 27
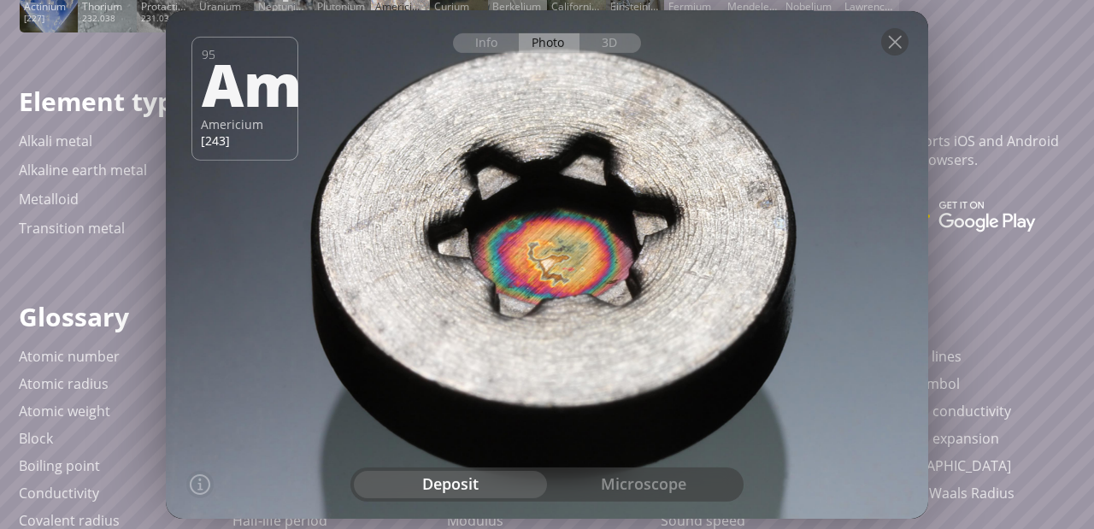
scroll to position [742, 0]
